Goal: Task Accomplishment & Management: Manage account settings

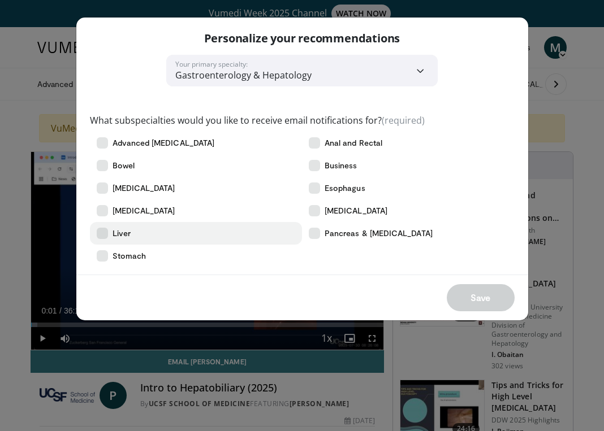
click at [131, 237] on label "Liver" at bounding box center [196, 233] width 213 height 23
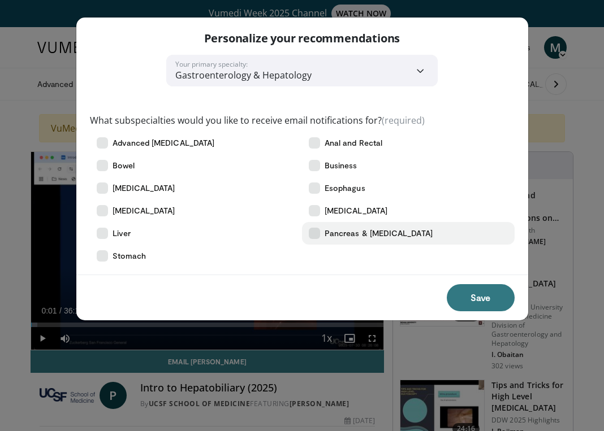
click at [345, 236] on span "Pancreas & [MEDICAL_DATA]" at bounding box center [378, 233] width 108 height 11
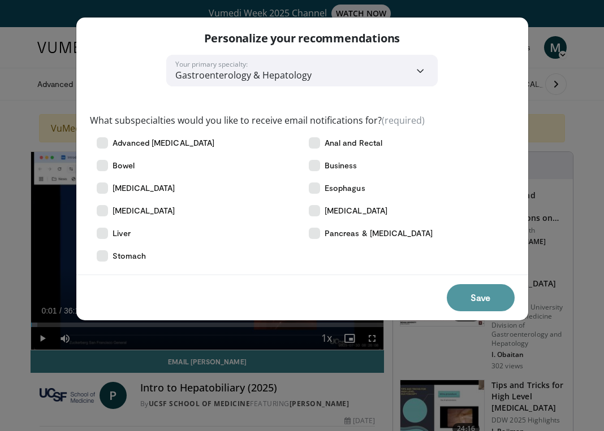
click at [474, 298] on button "Save" at bounding box center [481, 297] width 68 height 27
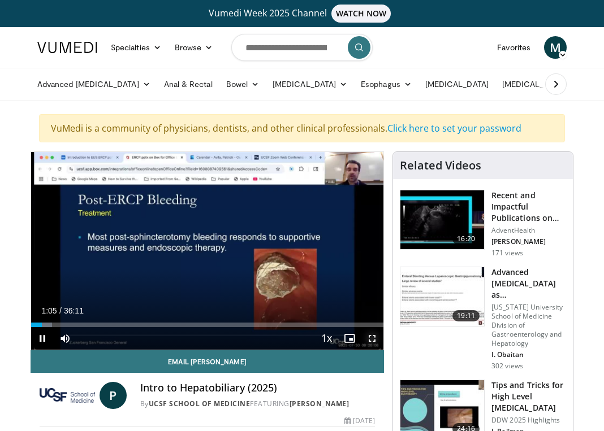
click at [372, 337] on span "Video Player" at bounding box center [372, 338] width 23 height 23
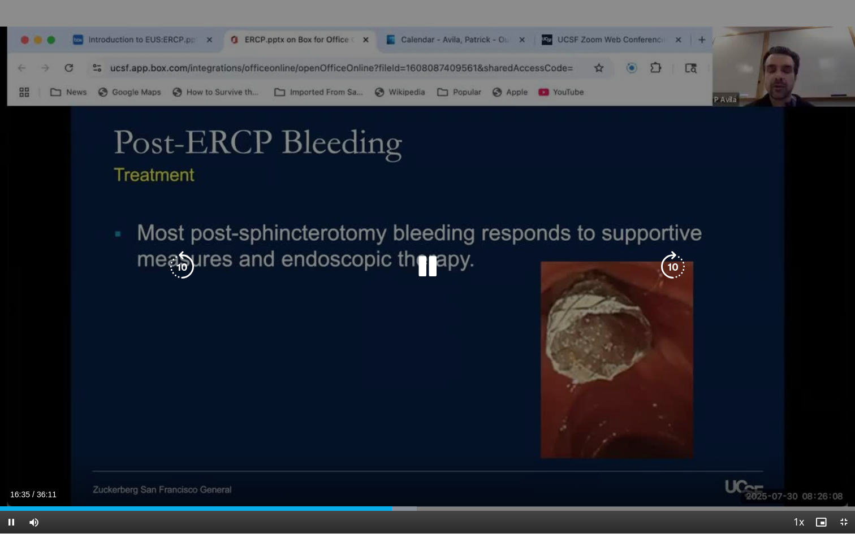
click at [422, 270] on icon "Video Player" at bounding box center [428, 267] width 32 height 32
click at [427, 263] on icon "Video Player" at bounding box center [428, 267] width 32 height 32
click at [430, 267] on icon "Video Player" at bounding box center [428, 267] width 32 height 32
